Goal: Find specific page/section: Find specific page/section

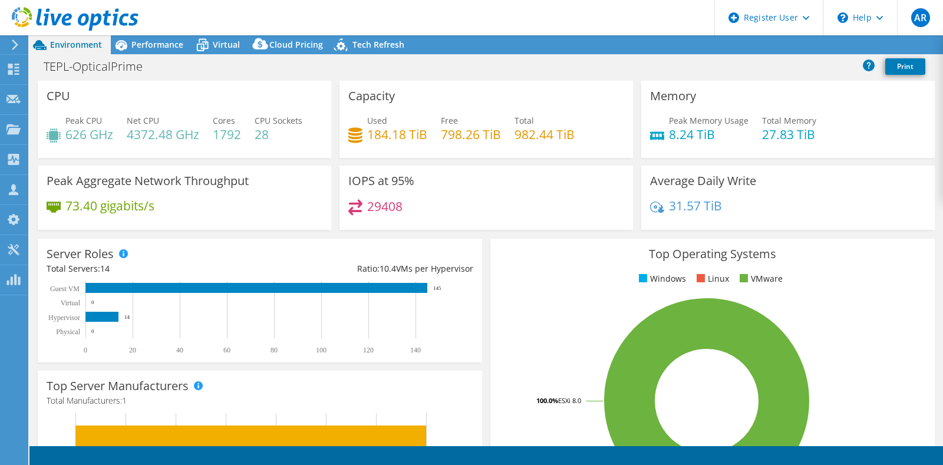
select select "[GEOGRAPHIC_DATA]"
select select "USD"
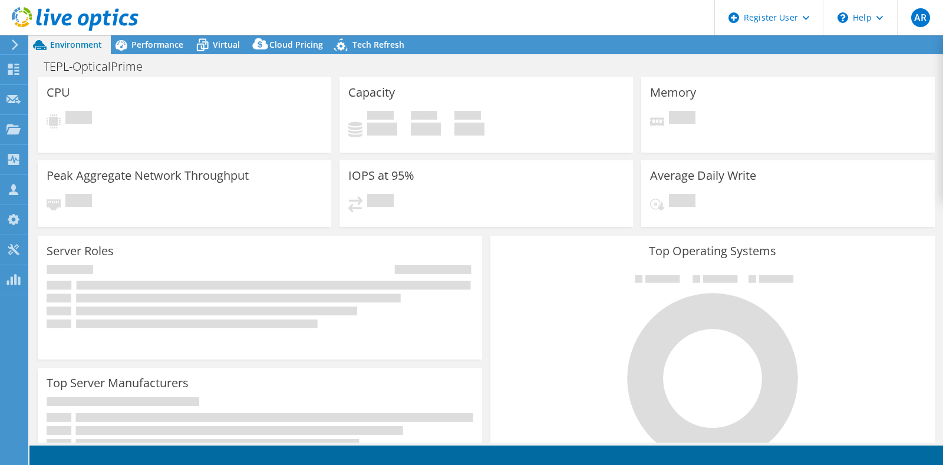
select select "[GEOGRAPHIC_DATA]"
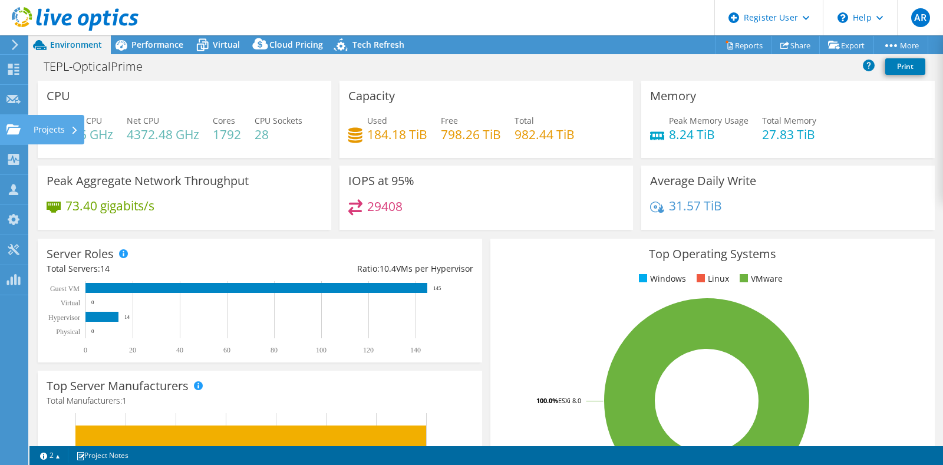
click at [6, 126] on use at bounding box center [13, 129] width 14 height 10
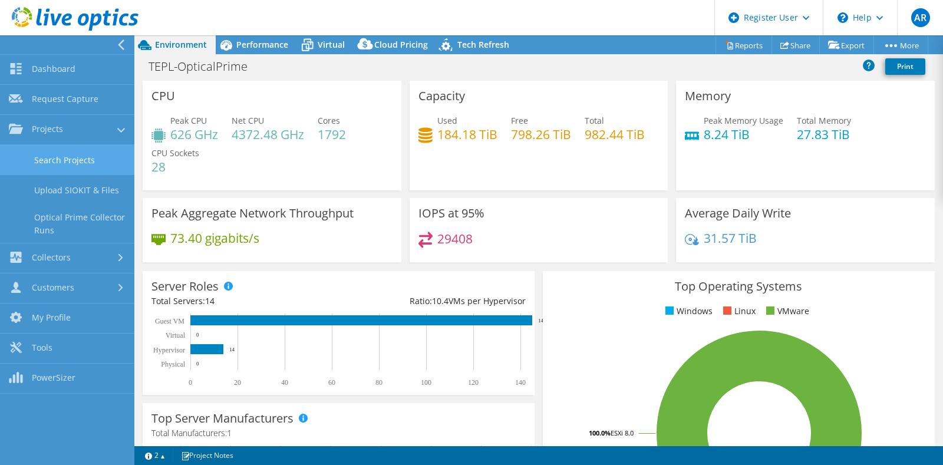
click at [81, 156] on link "Search Projects" at bounding box center [67, 160] width 134 height 30
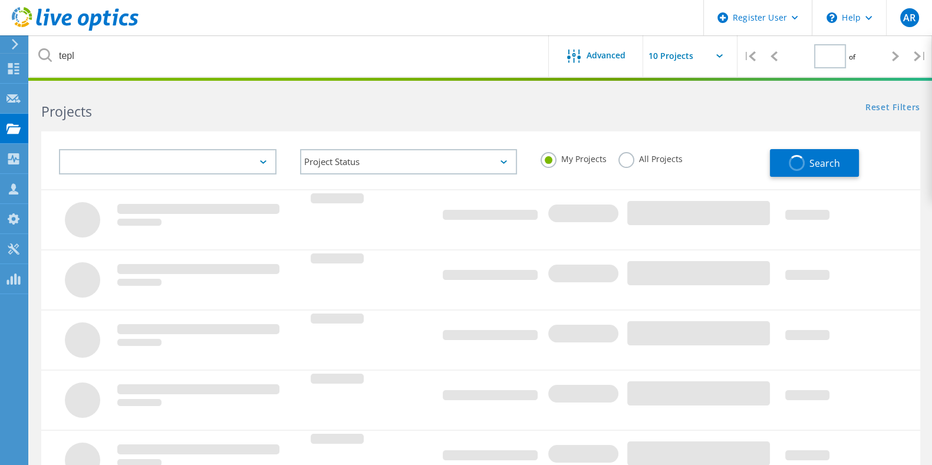
type input "1"
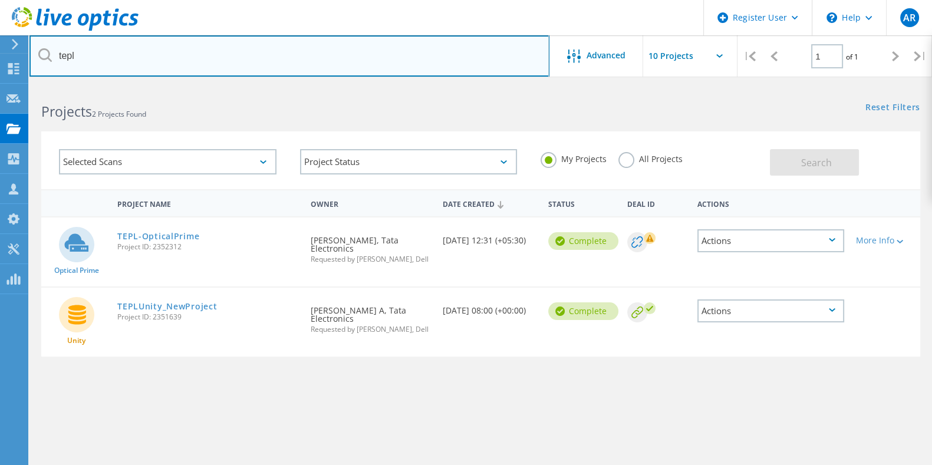
click at [379, 59] on input "tepl" at bounding box center [289, 55] width 520 height 41
type input "t"
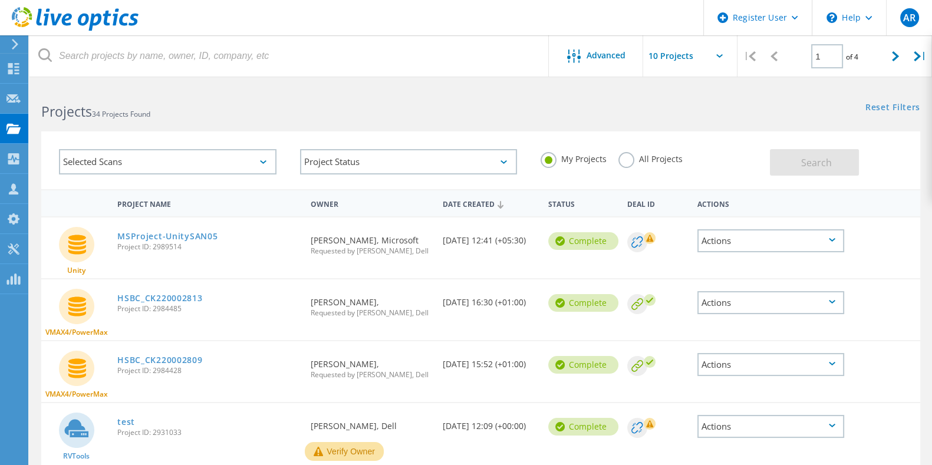
click at [682, 55] on input "text" at bounding box center [702, 55] width 118 height 41
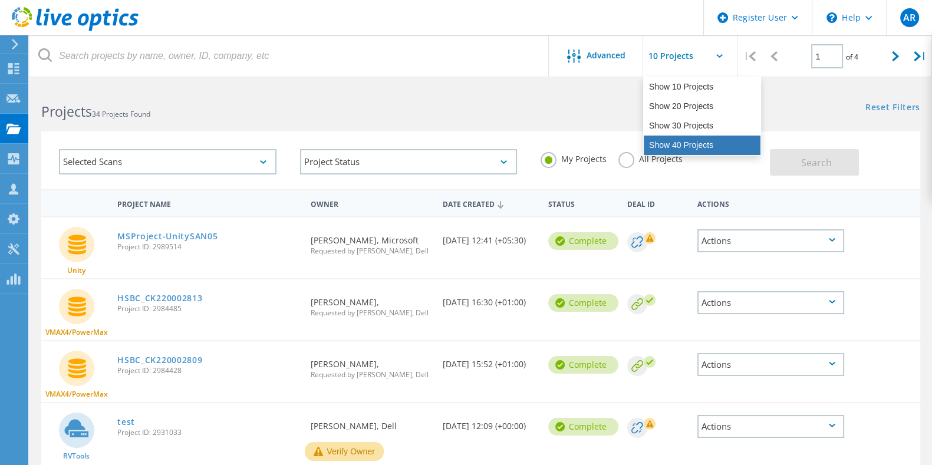
click at [686, 140] on div "Show 40 Projects" at bounding box center [702, 145] width 117 height 19
type input "Show 40 Projects"
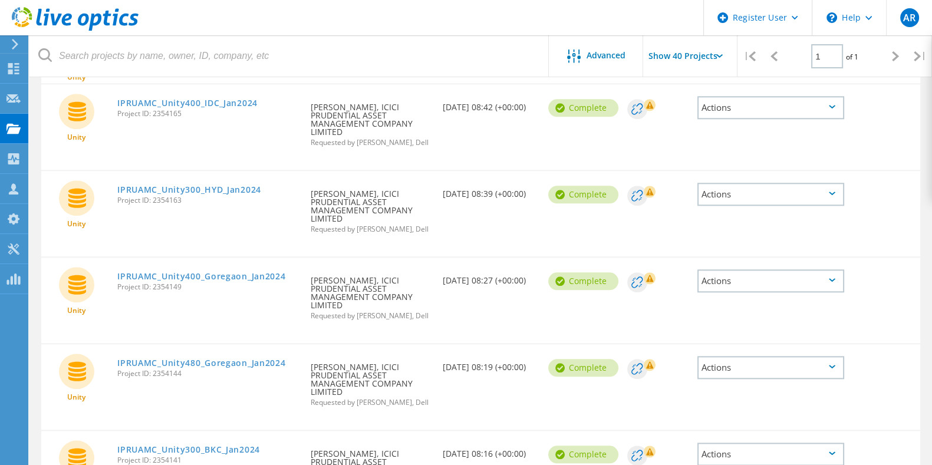
scroll to position [2161, 0]
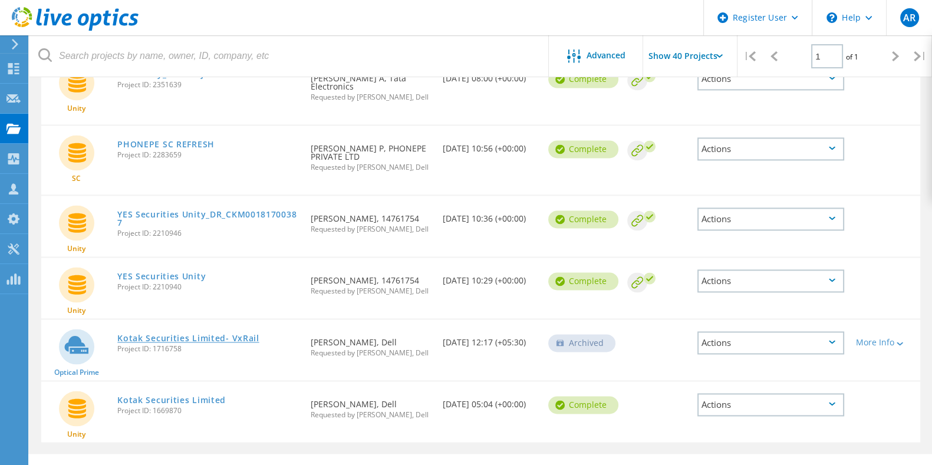
click at [188, 334] on link "Kotak Securities Limited- VxRail" at bounding box center [188, 338] width 142 height 8
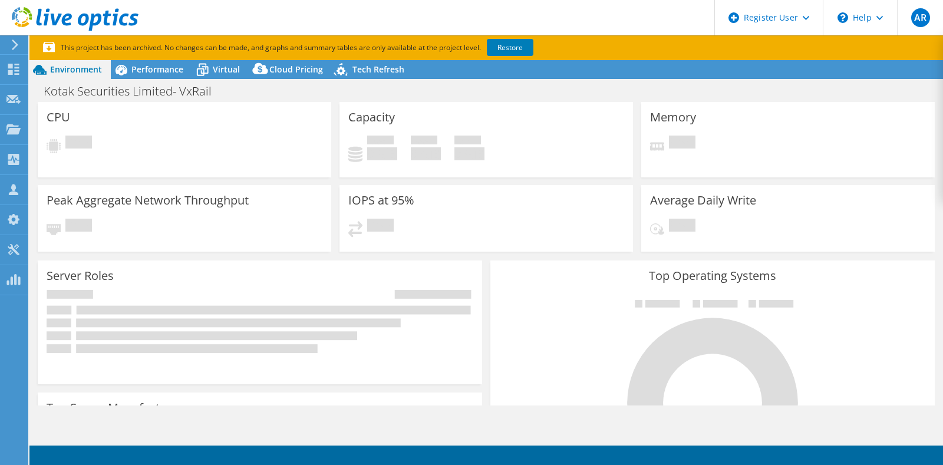
select select "[GEOGRAPHIC_DATA]"
select select "USD"
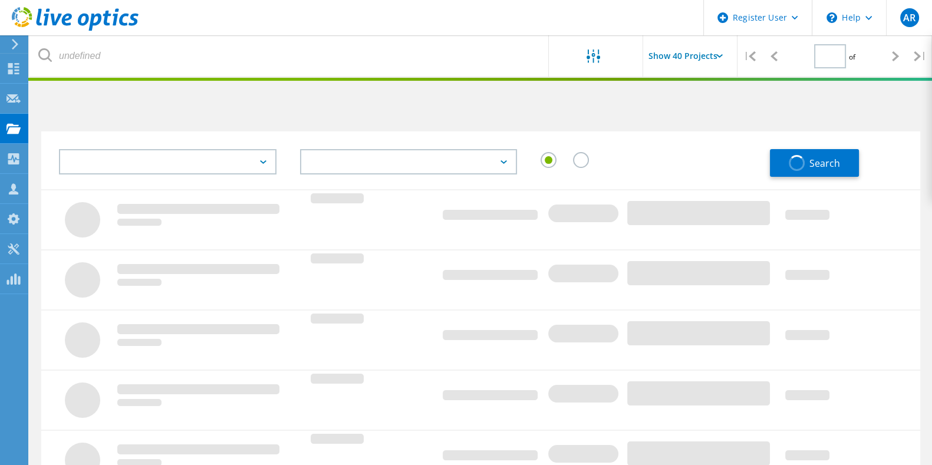
type input "1"
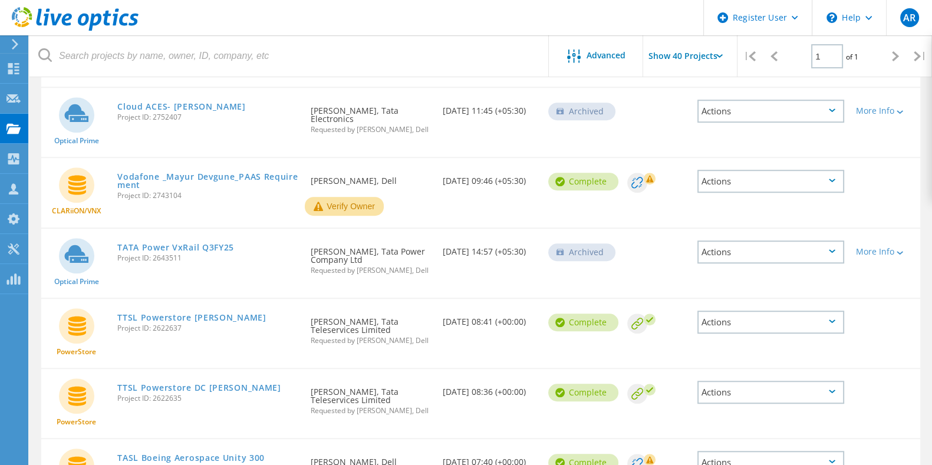
scroll to position [1062, 0]
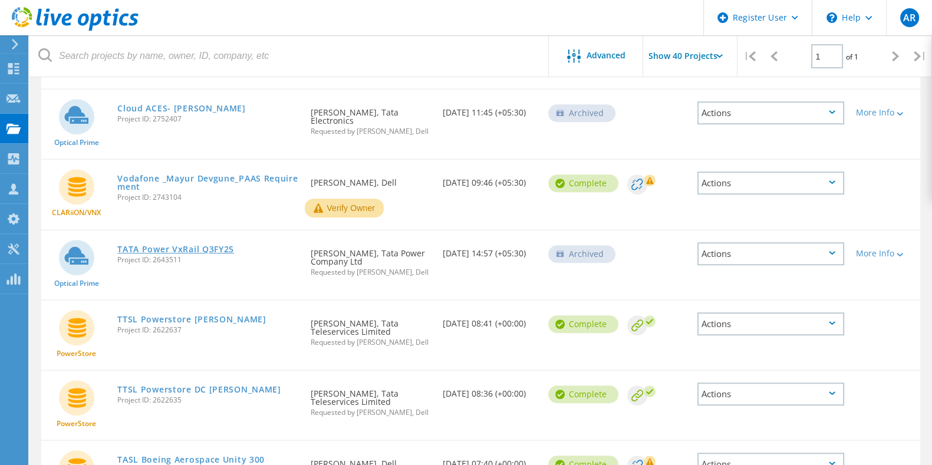
click at [196, 245] on link "TATA Power VxRail Q3FY25" at bounding box center [175, 249] width 117 height 8
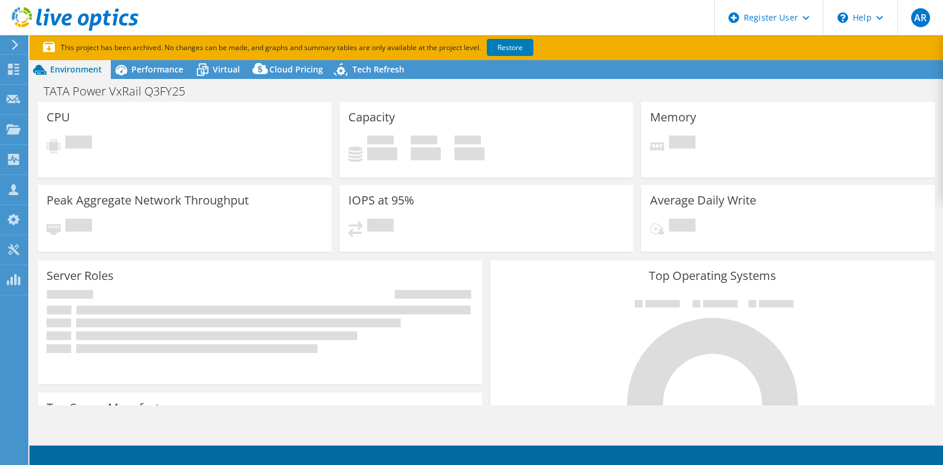
select select "[GEOGRAPHIC_DATA]"
select select "INR"
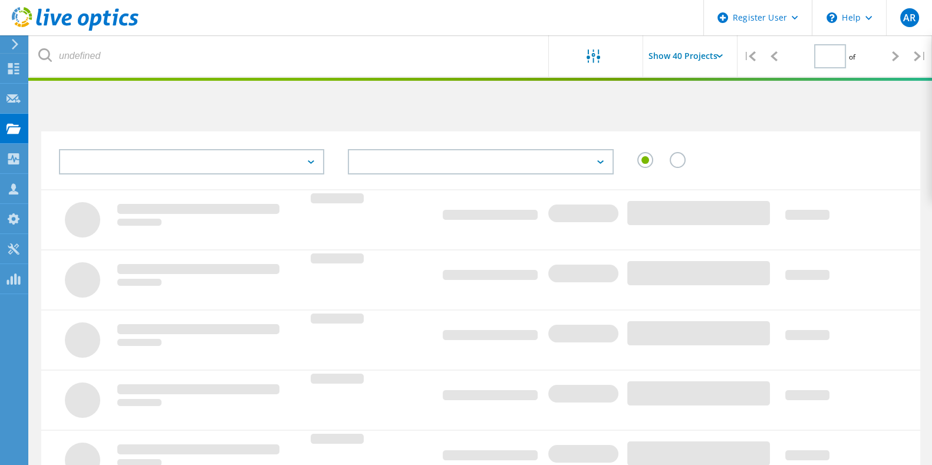
scroll to position [370, 0]
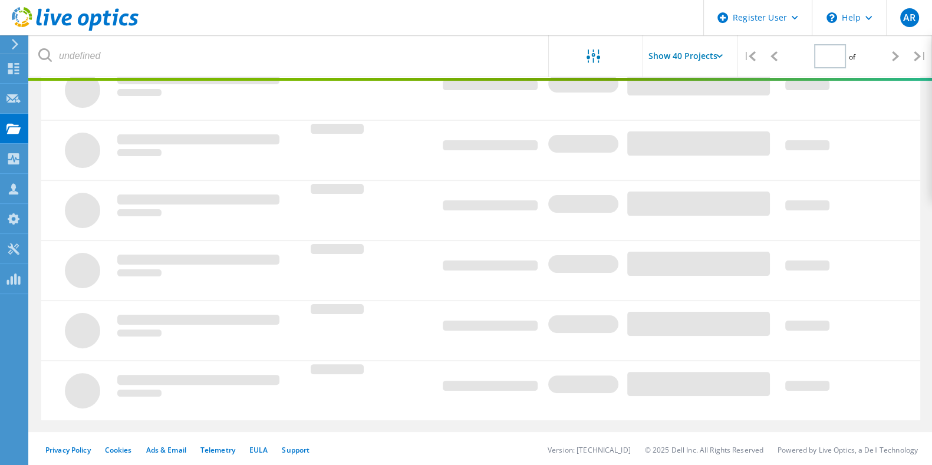
type input "1"
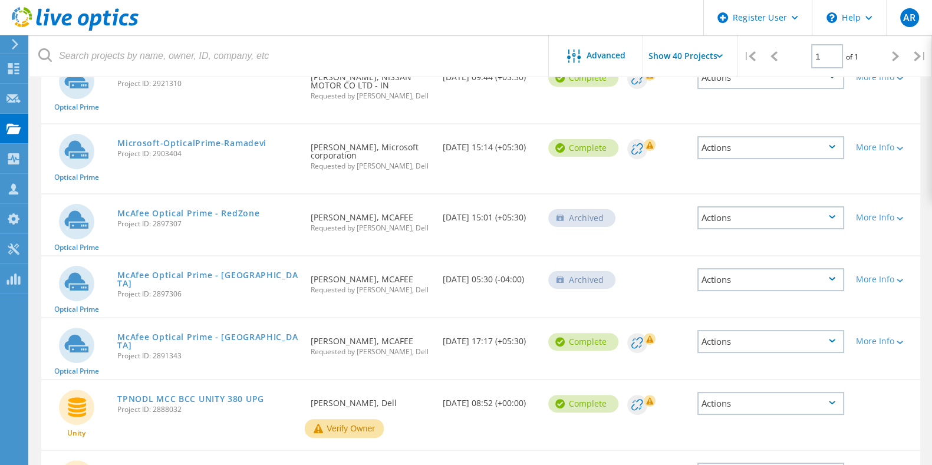
scroll to position [419, 0]
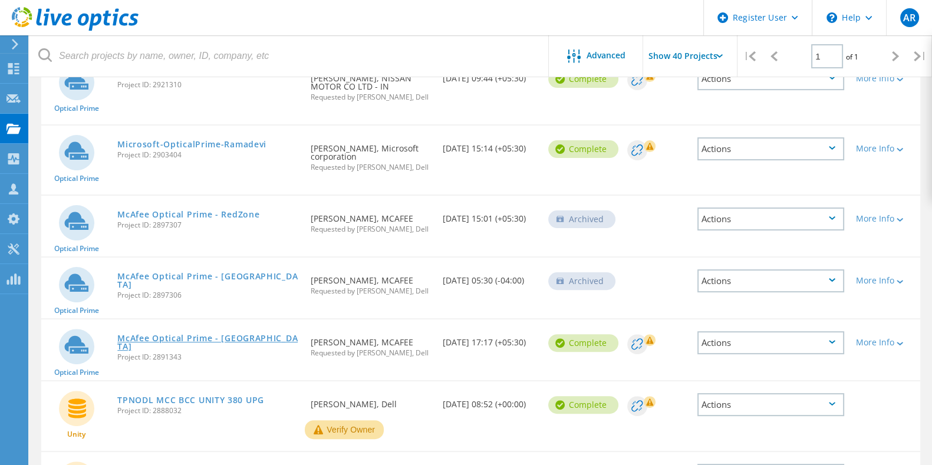
click at [174, 335] on link "McAfee Optical Prime - Bangalore" at bounding box center [208, 342] width 182 height 17
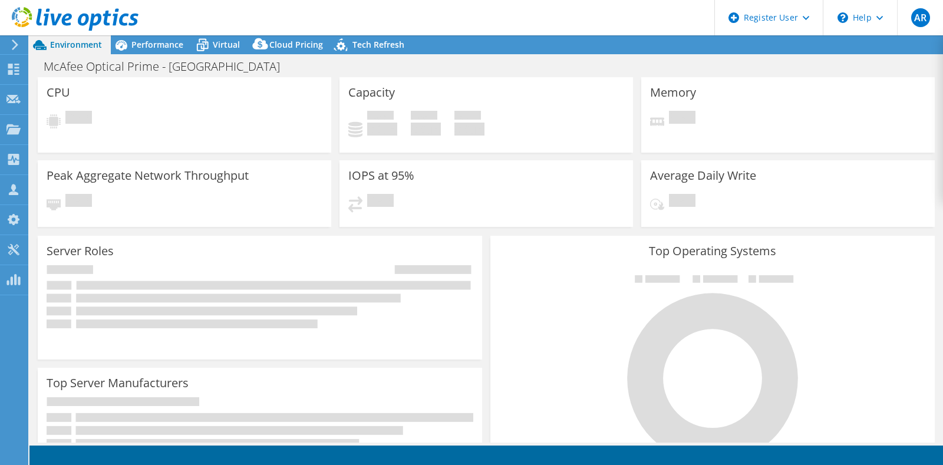
select select "USD"
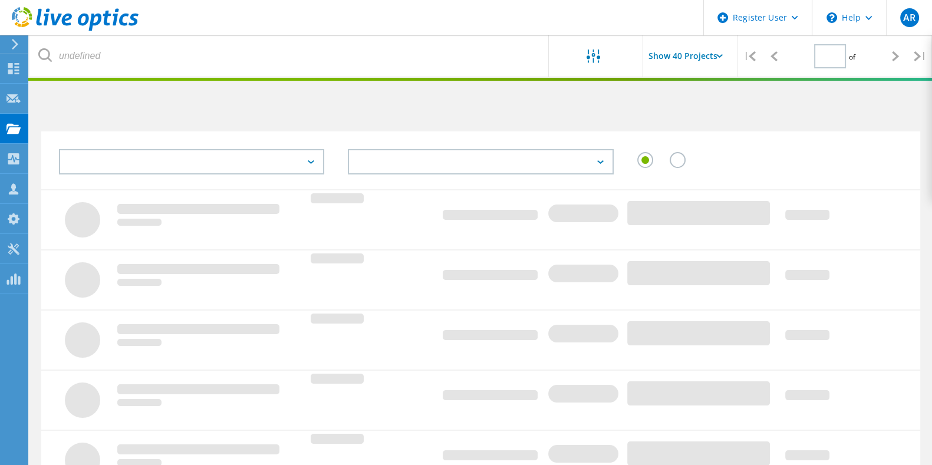
scroll to position [370, 0]
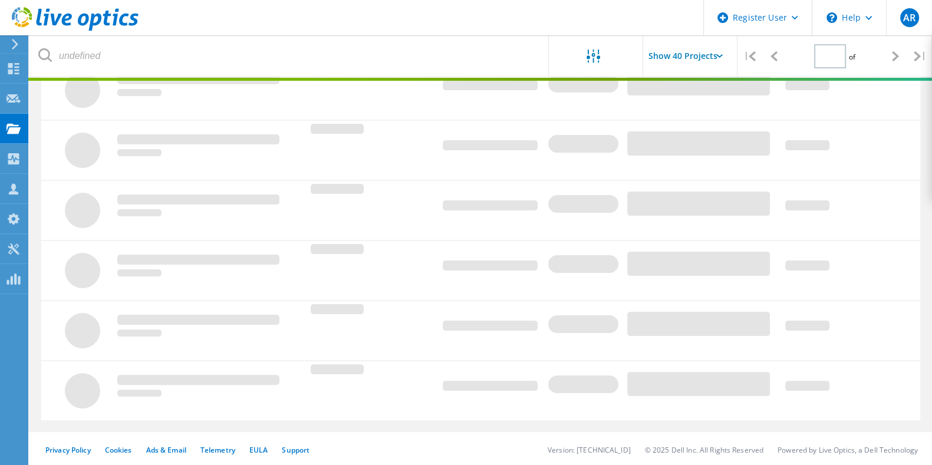
type input "1"
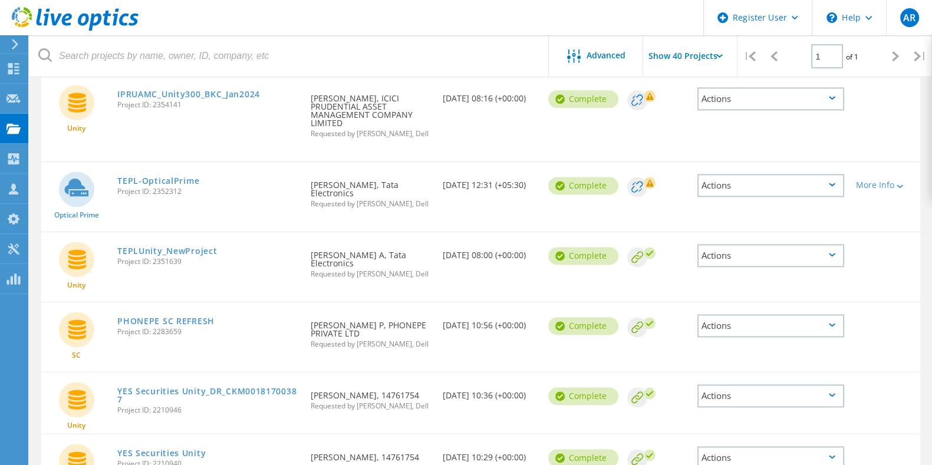
scroll to position [1984, 0]
click at [150, 176] on link "TEPL-OpticalPrime" at bounding box center [158, 180] width 82 height 8
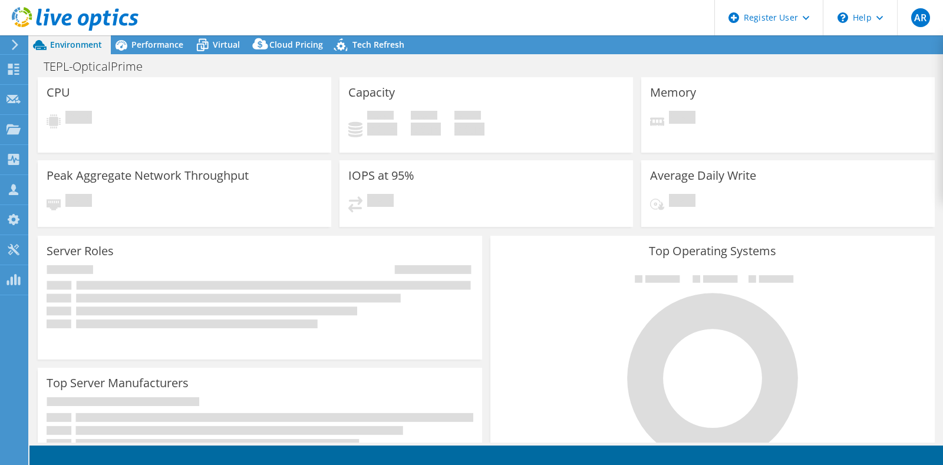
select select "[GEOGRAPHIC_DATA]"
select select "USD"
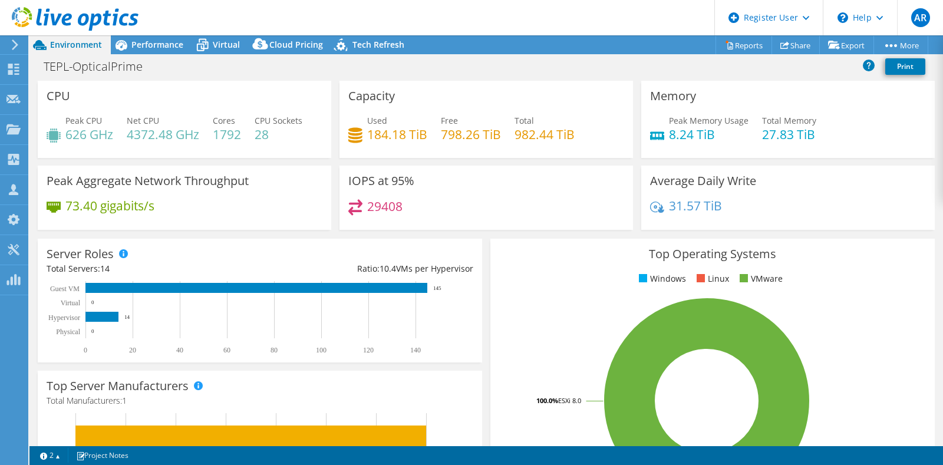
click at [547, 189] on div "IOPS at 95% 29408" at bounding box center [487, 198] width 294 height 64
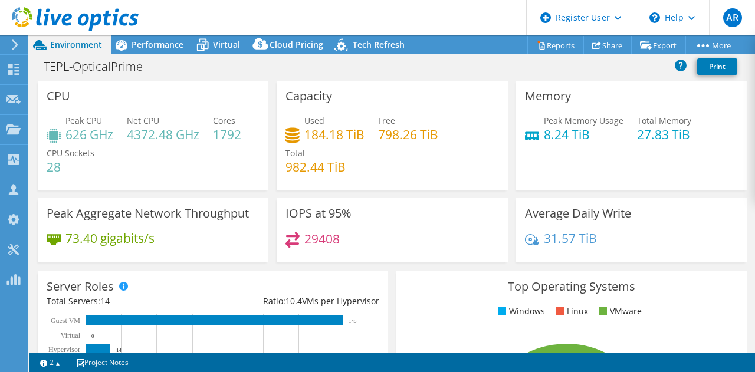
select select "[GEOGRAPHIC_DATA]"
select select "USD"
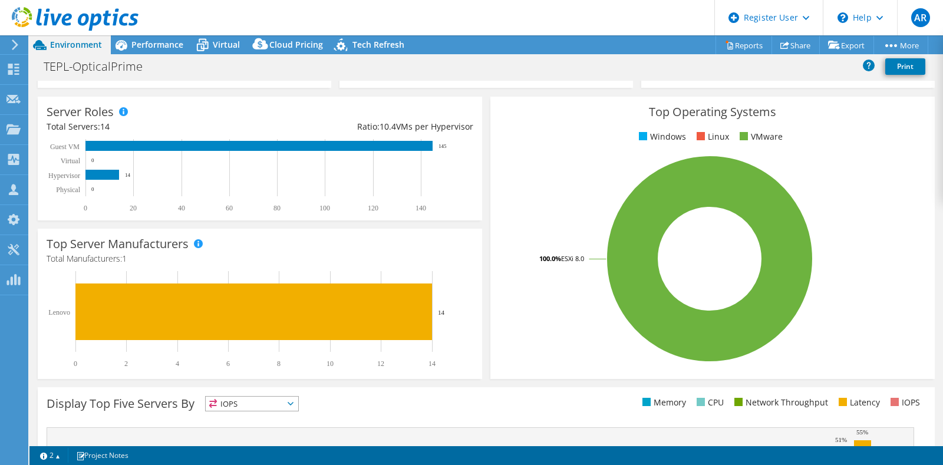
scroll to position [162, 0]
